Goal: Check status: Check status

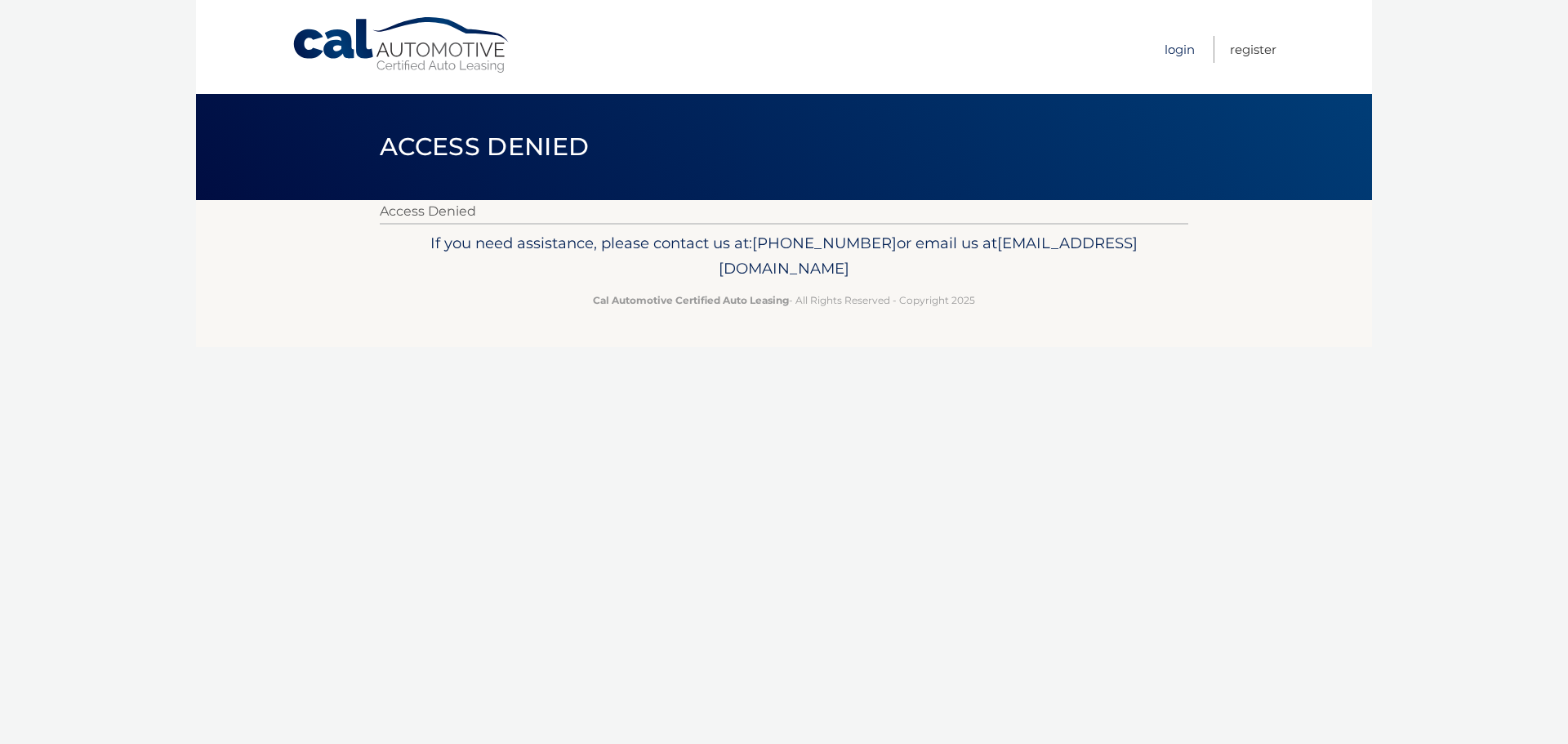
click at [1181, 55] on link "Login" at bounding box center [1179, 49] width 30 height 27
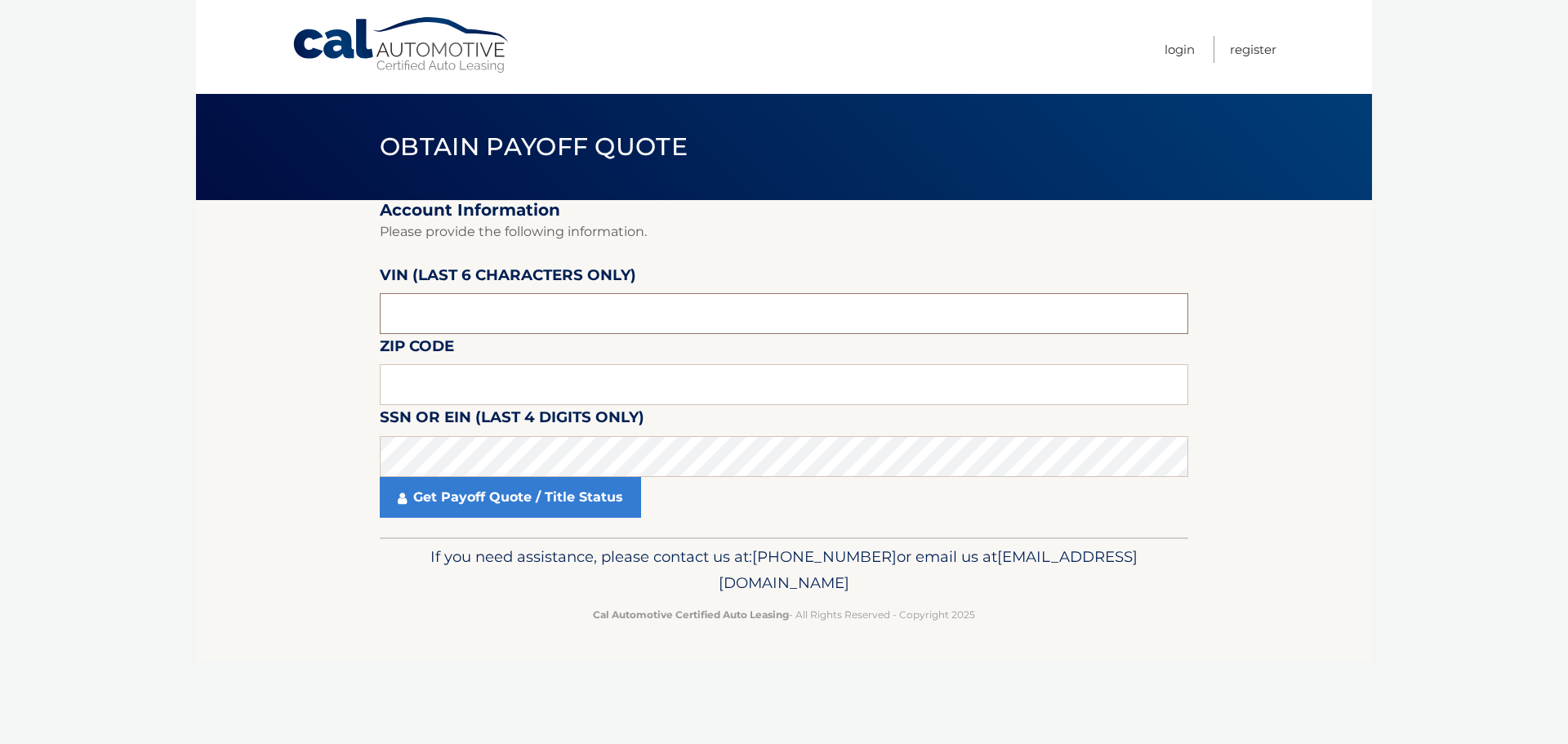
click at [541, 316] on input "text" at bounding box center [784, 313] width 808 height 40
type input "N*****"
type input "353968"
click at [468, 389] on input "text" at bounding box center [784, 385] width 808 height 40
type input "02072"
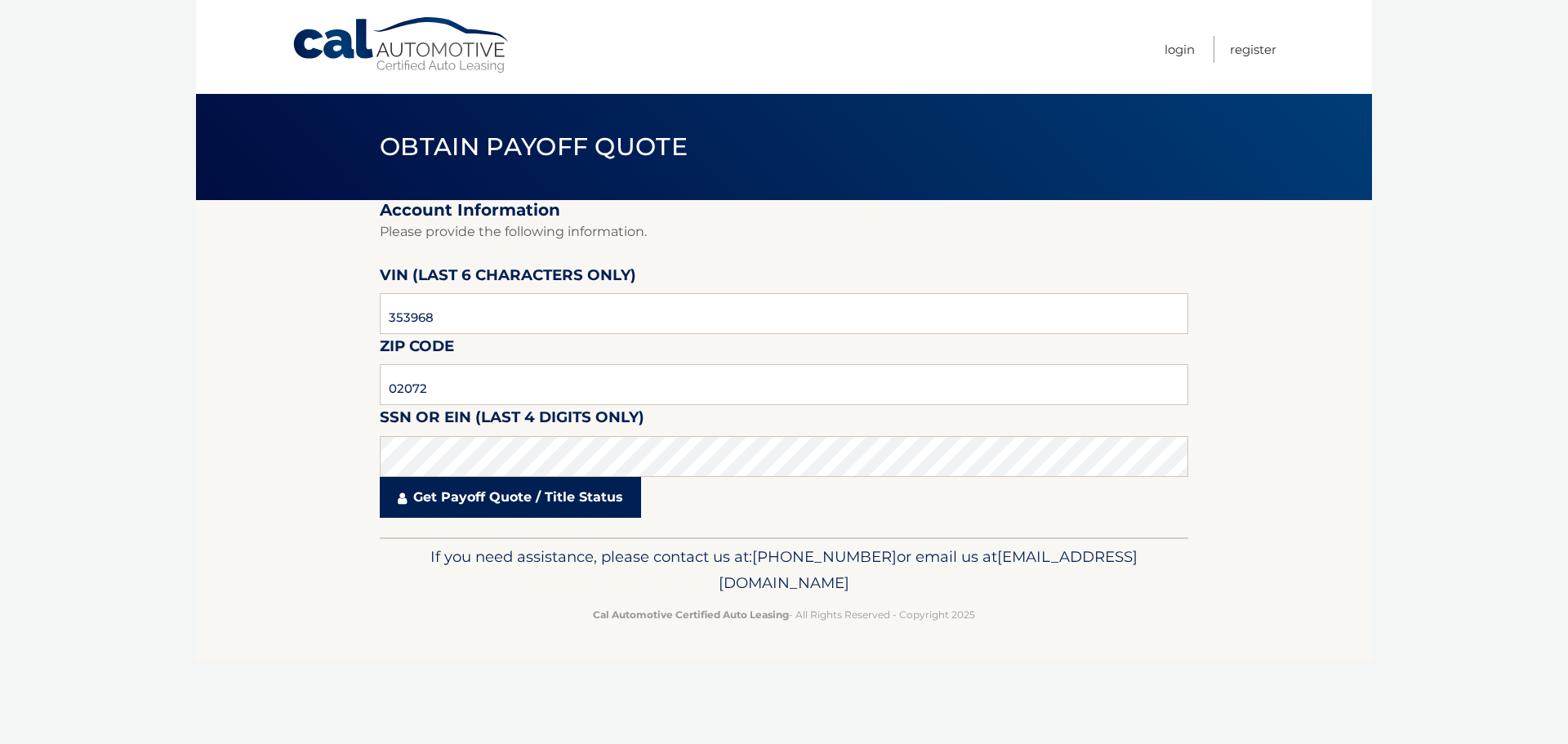
click at [457, 504] on link "Get Payoff Quote / Title Status" at bounding box center [510, 497] width 261 height 40
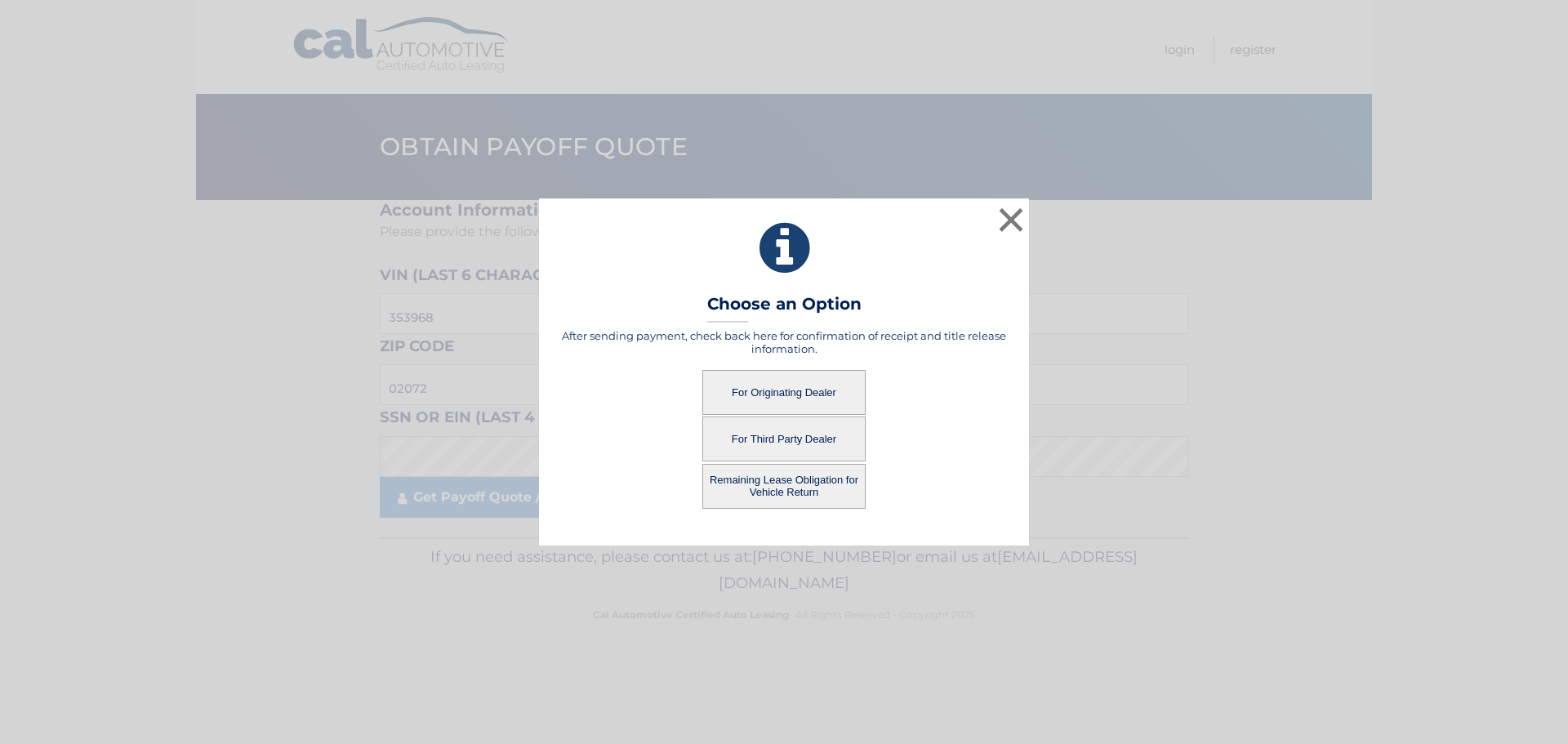
click at [830, 382] on button "For Originating Dealer" at bounding box center [784, 392] width 164 height 45
click at [776, 396] on button "For Originating Dealer" at bounding box center [784, 392] width 164 height 45
